Goal: Task Accomplishment & Management: Manage account settings

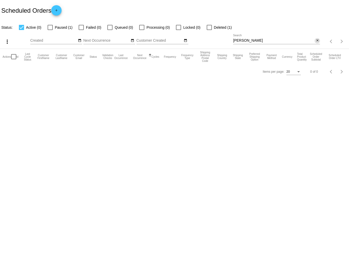
click at [318, 39] on mat-icon "close" at bounding box center [318, 41] width 4 height 4
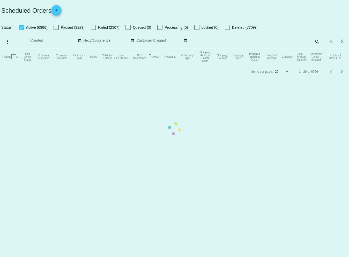
click at [318, 49] on mat-table "Actions Id Last Cycle Status Customer FirstName Customer LastName Customer Emai…" at bounding box center [174, 57] width 349 height 16
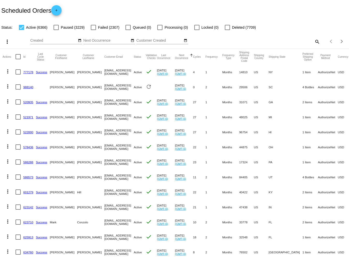
click at [314, 40] on mat-icon "search" at bounding box center [317, 42] width 6 height 8
click at [234, 41] on input "Search" at bounding box center [276, 41] width 87 height 4
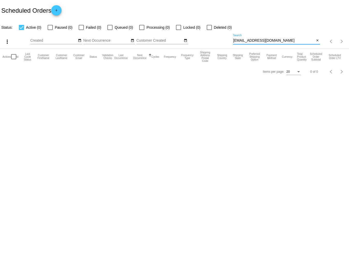
type input "pschlo@sbcglobal.net"
click at [50, 27] on div at bounding box center [50, 27] width 5 height 5
click at [50, 30] on input "Paused (0)" at bounding box center [50, 30] width 0 height 0
checkbox input "true"
click at [83, 28] on div at bounding box center [81, 27] width 5 height 5
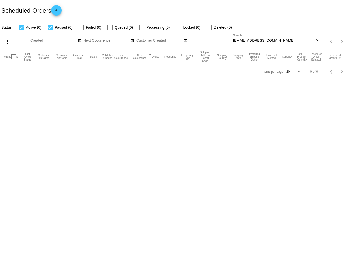
click at [81, 30] on input "Failed (0)" at bounding box center [81, 30] width 0 height 0
checkbox input "true"
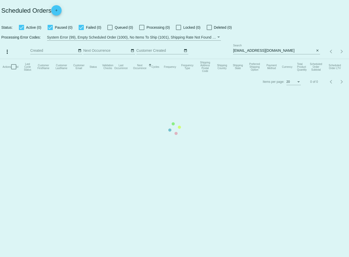
click at [209, 59] on mat-table "Actions Id Last Cycle Status Customer FirstName Customer LastName Customer Emai…" at bounding box center [174, 67] width 349 height 16
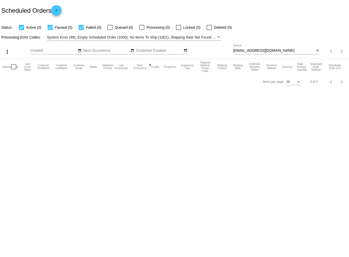
click at [209, 27] on div at bounding box center [209, 27] width 5 height 5
click at [209, 30] on input "Deleted (0)" at bounding box center [209, 30] width 0 height 0
checkbox input "true"
click at [270, 47] on div "pschlo@sbcglobal.net Search" at bounding box center [274, 49] width 82 height 10
drag, startPoint x: 271, startPoint y: 49, endPoint x: 219, endPoint y: 50, distance: 52.3
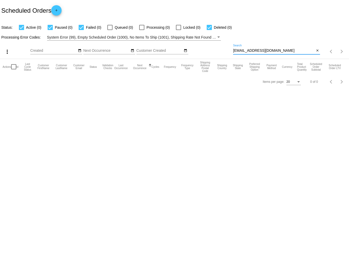
click at [219, 50] on div "more_vert Sep Jan Feb Mar Apr 1" at bounding box center [174, 50] width 349 height 18
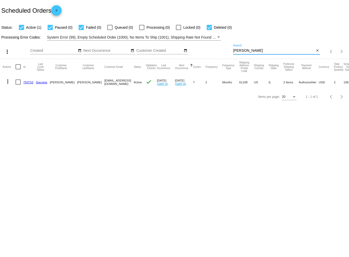
type input "[PERSON_NAME]"
click at [8, 81] on mat-icon "more_vert" at bounding box center [8, 81] width 6 height 6
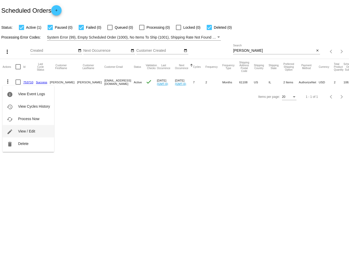
click at [32, 130] on span "View / Edit" at bounding box center [26, 131] width 17 height 4
click at [104, 80] on mat-cell "[EMAIL_ADDRESS][DOMAIN_NAME]" at bounding box center [119, 82] width 30 height 15
drag, startPoint x: 104, startPoint y: 84, endPoint x: 84, endPoint y: 80, distance: 20.0
click at [104, 80] on mat-cell "[EMAIL_ADDRESS][DOMAIN_NAME]" at bounding box center [119, 82] width 30 height 15
copy mat-cell "[EMAIL_ADDRESS][DOMAIN_NAME]"
